Goal: Information Seeking & Learning: Learn about a topic

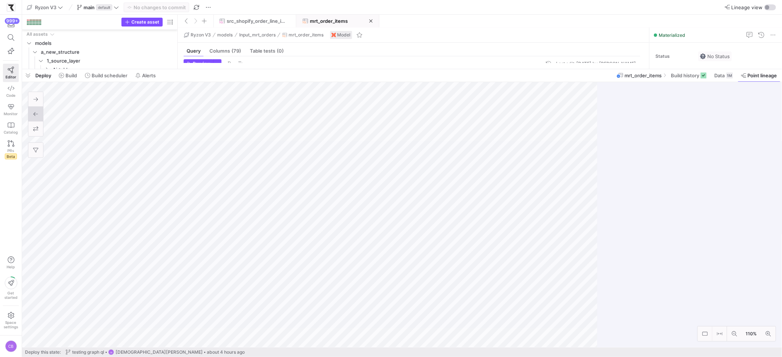
scroll to position [53, 163]
click at [751, 76] on span "Point lineage" at bounding box center [761, 75] width 29 height 6
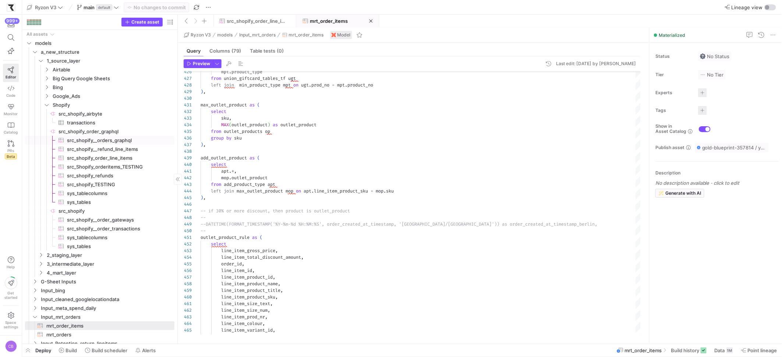
click at [88, 139] on span "src_shopify__orders_graphql​​​​​​​​​" at bounding box center [116, 140] width 99 height 8
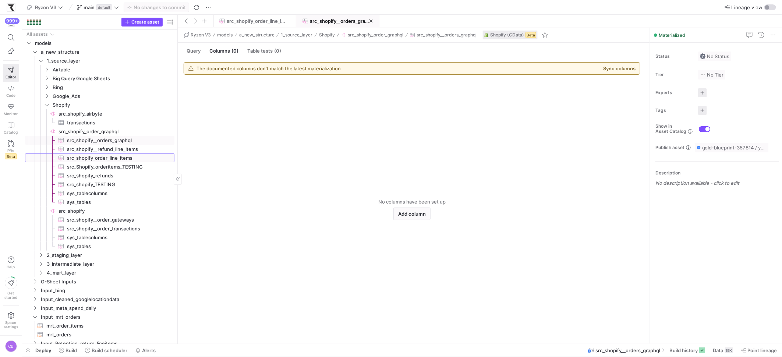
click at [109, 157] on span "src_shopify_order_line_items​​​​​​​​​" at bounding box center [116, 158] width 99 height 8
click at [128, 149] on span "src_shopify__refund_line_items​​​​​​​​​" at bounding box center [116, 149] width 99 height 8
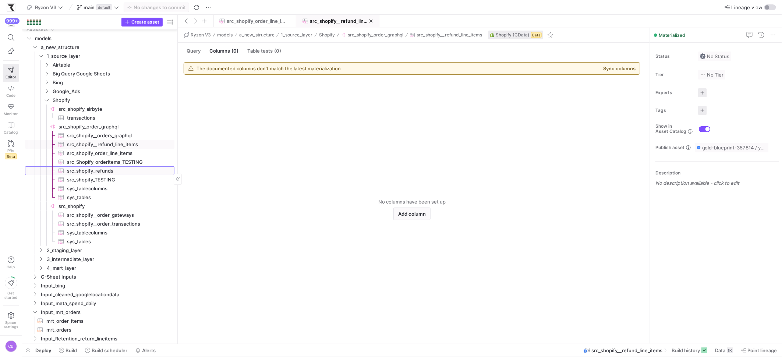
click at [121, 168] on span "src_shopify_refunds​​​​​​​​​" at bounding box center [116, 171] width 99 height 8
click at [185, 54] on div "Query" at bounding box center [194, 51] width 20 height 11
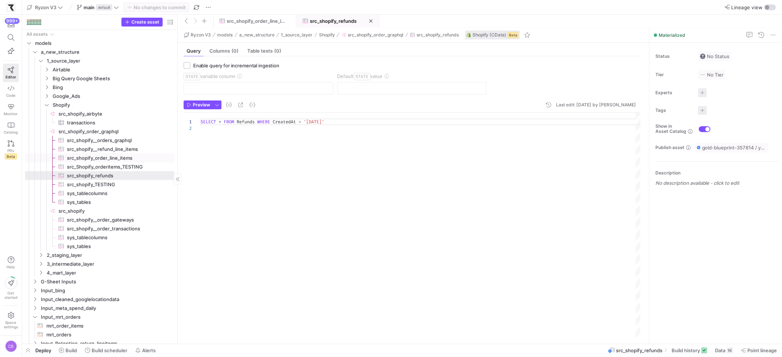
click at [98, 159] on span "src_shopify_order_line_items​​​​​​​​​" at bounding box center [116, 158] width 99 height 8
type textarea "SELECT * FROM OrderLineItems WHERE OrderUpdatedAt > '[DATE]'"
click at [674, 346] on span at bounding box center [687, 350] width 42 height 12
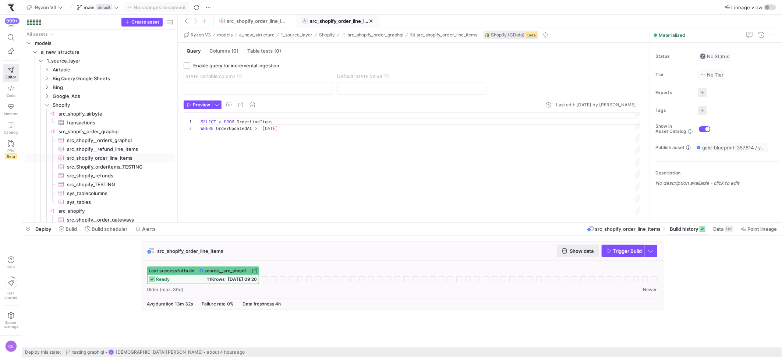
click at [584, 250] on span "Show data" at bounding box center [582, 251] width 24 height 6
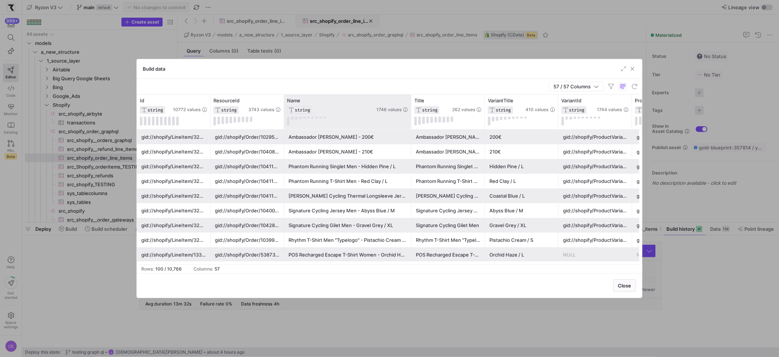
drag, startPoint x: 356, startPoint y: 118, endPoint x: 433, endPoint y: 125, distance: 77.2
click at [412, 125] on div at bounding box center [410, 112] width 3 height 35
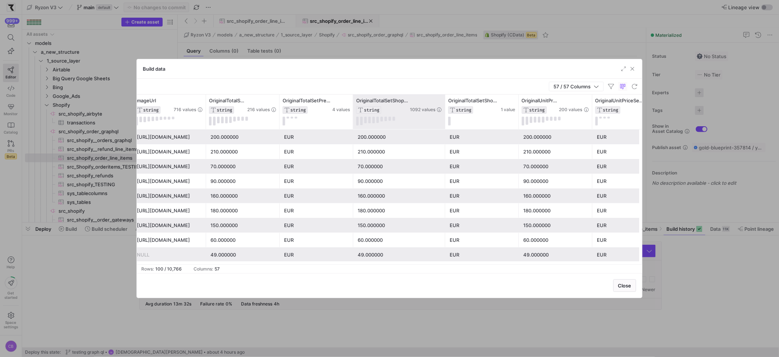
drag, startPoint x: 425, startPoint y: 116, endPoint x: 467, endPoint y: 125, distance: 42.9
click at [446, 125] on div at bounding box center [444, 112] width 3 height 35
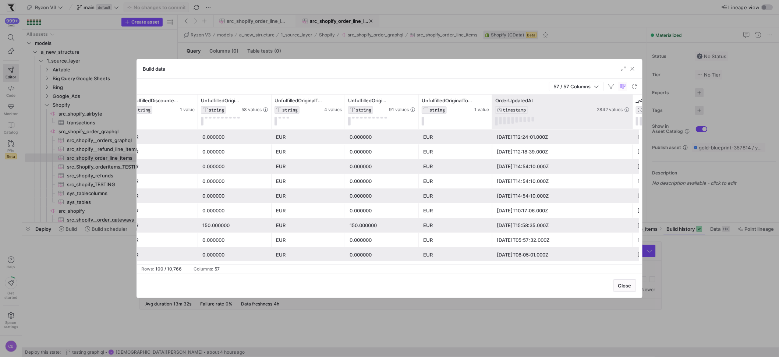
drag, startPoint x: 565, startPoint y: 116, endPoint x: 631, endPoint y: 126, distance: 67.7
click at [631, 126] on div at bounding box center [632, 112] width 3 height 35
click at [523, 102] on span "OrderUpdatedAt" at bounding box center [514, 100] width 38 height 6
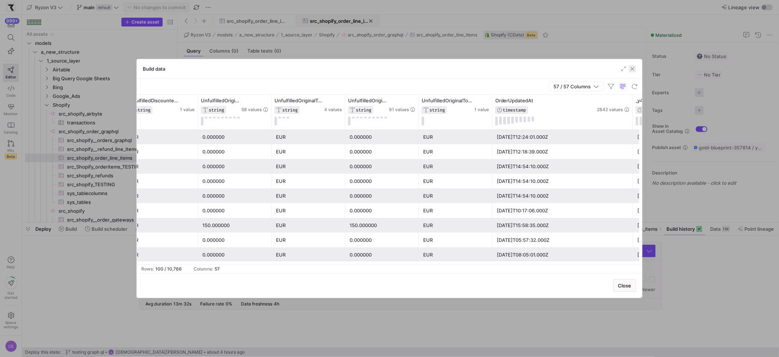
click at [634, 68] on span "button" at bounding box center [632, 68] width 7 height 7
